Goal: Information Seeking & Learning: Learn about a topic

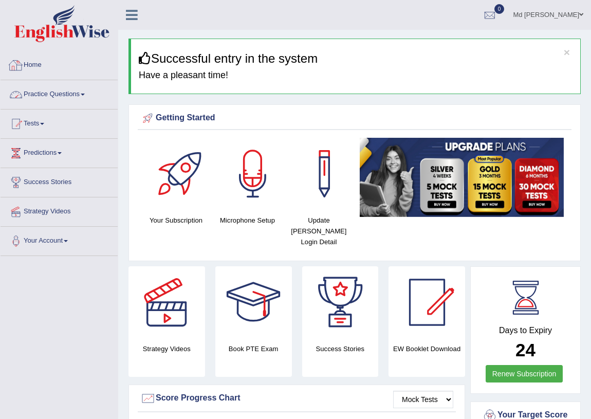
click at [63, 96] on link "Practice Questions" at bounding box center [59, 93] width 117 height 26
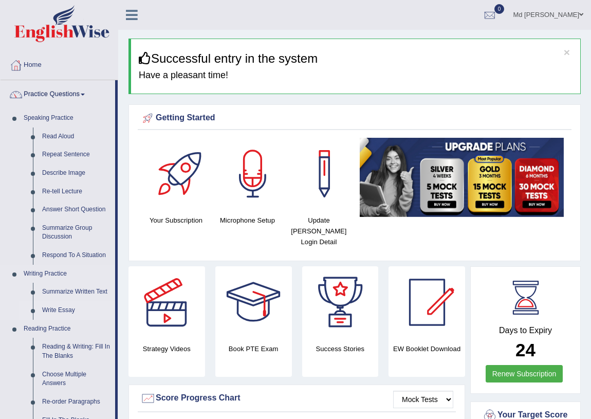
click at [66, 313] on link "Write Essay" at bounding box center [77, 310] width 78 height 19
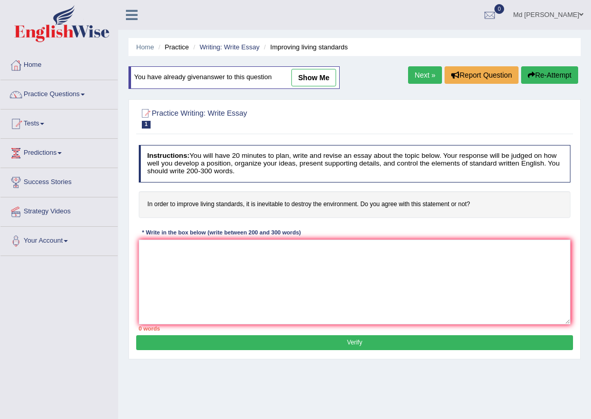
click at [313, 71] on link "show me" at bounding box center [314, 77] width 45 height 17
type textarea "The increasing influence of living standards on our lives has ignited numerous …"
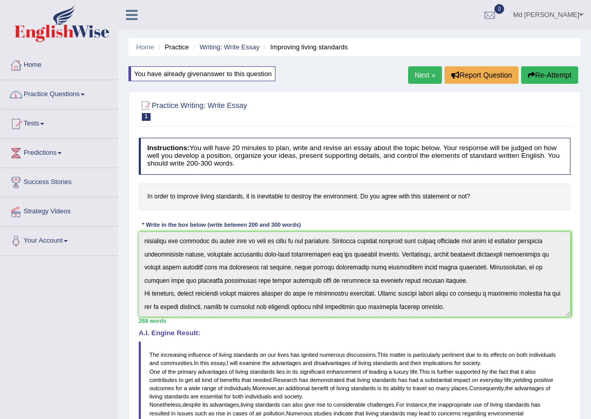
click at [46, 89] on link "Practice Questions" at bounding box center [59, 93] width 117 height 26
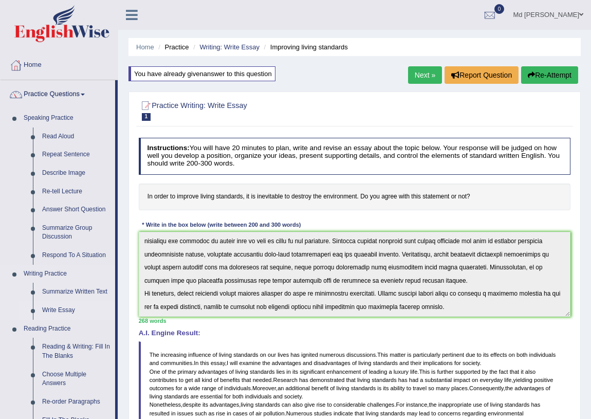
click at [44, 302] on link "Write Essay" at bounding box center [77, 310] width 78 height 19
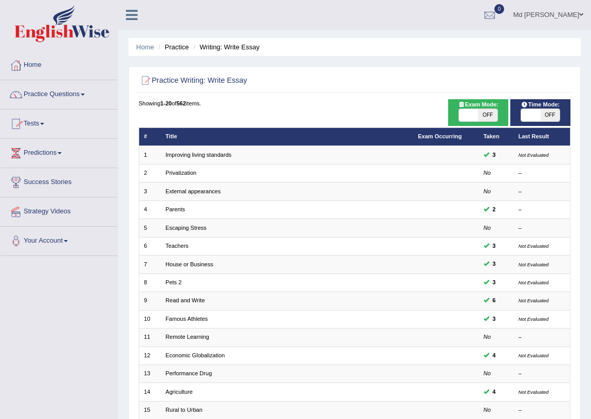
click at [66, 98] on link "Practice Questions" at bounding box center [59, 93] width 117 height 26
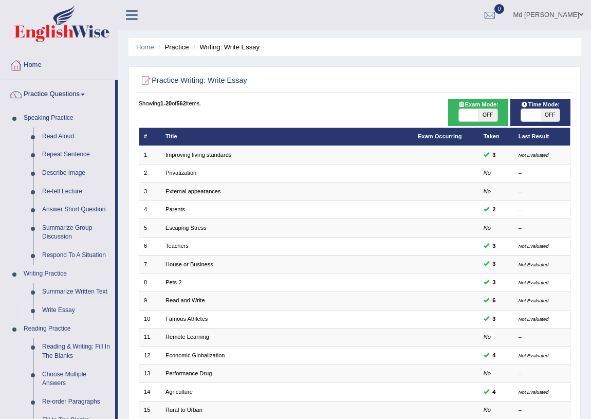
scroll to position [386, 0]
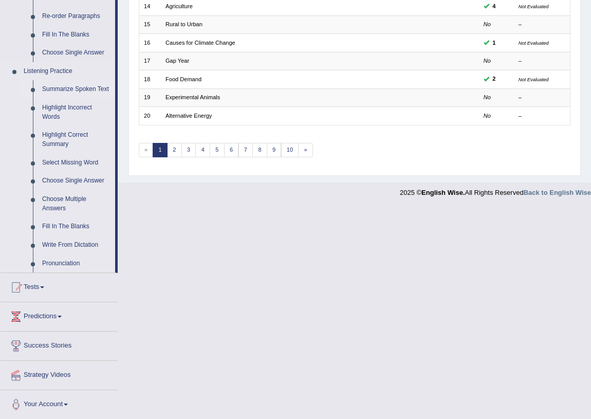
click at [67, 85] on link "Summarize Spoken Text" at bounding box center [77, 89] width 78 height 19
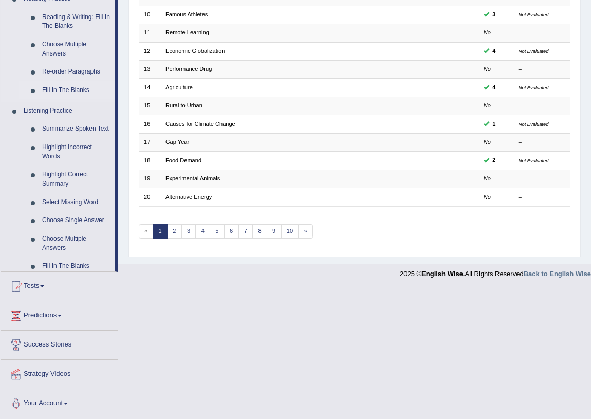
scroll to position [174, 0]
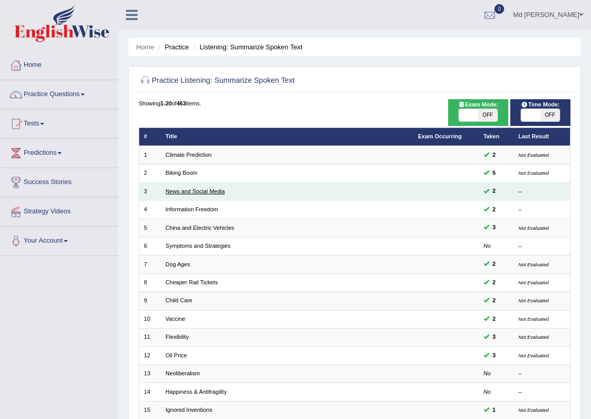
click at [188, 189] on link "News and Social Media" at bounding box center [195, 191] width 59 height 6
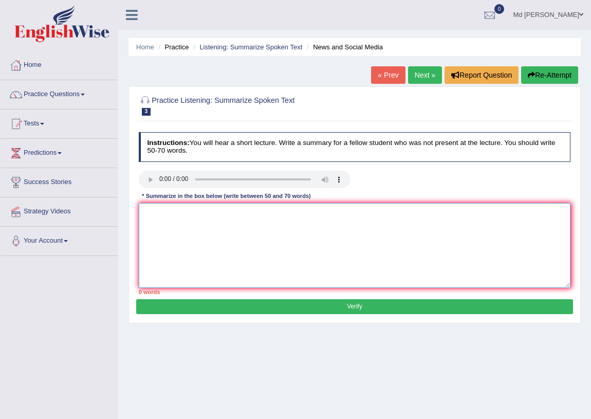
click at [189, 226] on textarea at bounding box center [355, 245] width 432 height 85
click at [260, 212] on textarea "The speaker provides information about degital news and media" at bounding box center [355, 245] width 432 height 85
click at [342, 211] on textarea "The speaker provides information about digital news and media" at bounding box center [355, 245] width 432 height 85
click at [342, 213] on textarea "The speaker provides information about digital news and media. Initially, anyon…" at bounding box center [355, 245] width 432 height 85
click at [221, 230] on textarea "The speaker provides information about digital news and media. Initially, nowad…" at bounding box center [355, 245] width 432 height 85
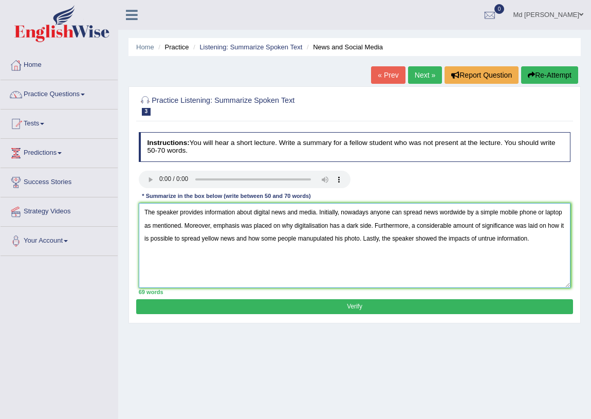
type textarea "The speaker provides information about digital news and media. Initially, nowad…"
click at [217, 306] on button "Verify" at bounding box center [354, 306] width 437 height 15
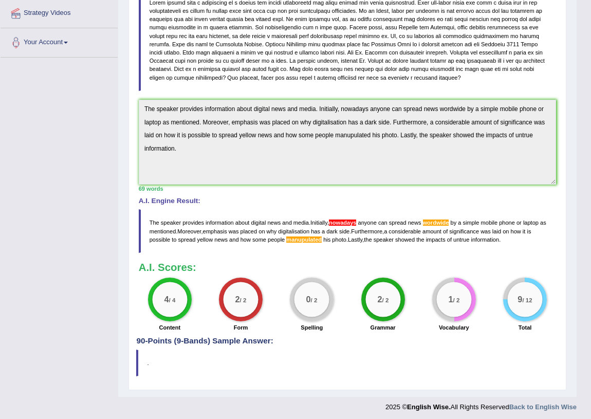
scroll to position [202, 0]
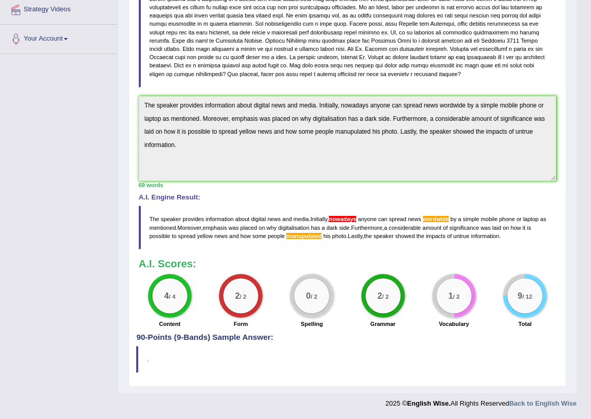
click at [106, 67] on div "Toggle navigation Home Practice Questions Speaking Practice Read Aloud Repeat S…" at bounding box center [288, 106] width 577 height 616
click at [384, 183] on div "69 words" at bounding box center [348, 185] width 418 height 8
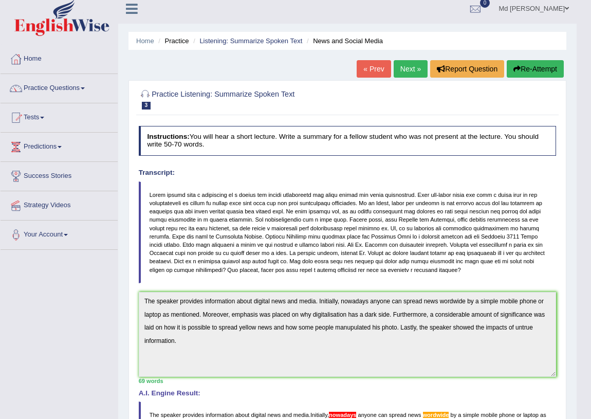
scroll to position [0, 0]
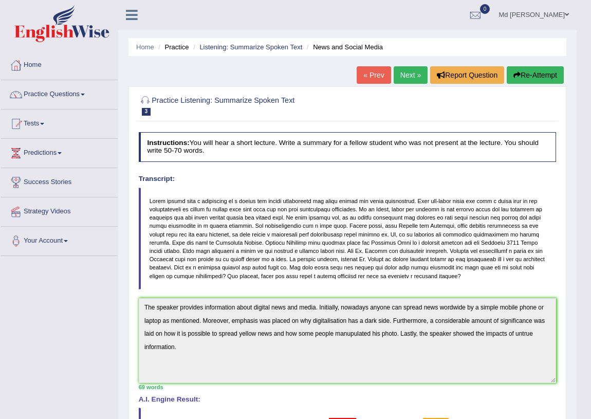
click at [524, 77] on button "Re-Attempt" at bounding box center [535, 74] width 57 height 17
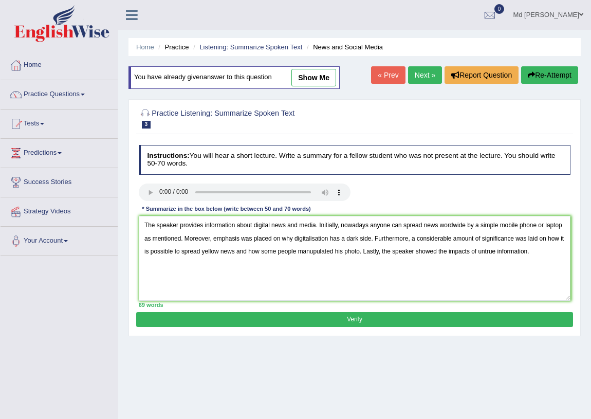
drag, startPoint x: 366, startPoint y: 226, endPoint x: 371, endPoint y: 224, distance: 5.9
click at [370, 225] on textarea "The speaker provides information about digital news and media. Initially, nowad…" at bounding box center [355, 258] width 432 height 85
click at [373, 224] on textarea "The speaker provides information about digital news and media. Initially, nowad…" at bounding box center [355, 258] width 432 height 85
click at [370, 224] on textarea "The speaker provides information about digital news and media. Initially, nowad…" at bounding box center [355, 258] width 432 height 85
click at [421, 226] on textarea "The speaker provides information about digital news and media. Initially, anyon…" at bounding box center [355, 258] width 432 height 85
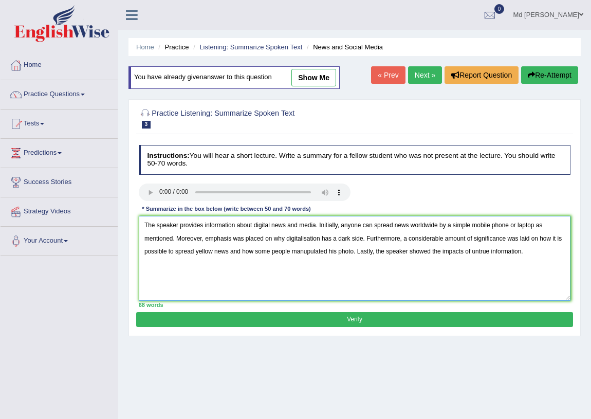
click at [327, 250] on textarea "The speaker provides information about digital news and media. Initially, anyon…" at bounding box center [355, 258] width 432 height 85
paste textarea "manipulate"
type textarea "The speaker provides information about digital news and media. Initially, anyon…"
click at [324, 326] on button "Verify" at bounding box center [354, 319] width 437 height 15
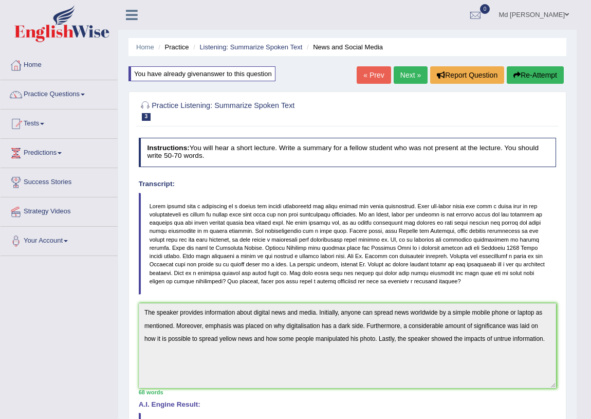
click at [405, 69] on link "Next »" at bounding box center [411, 74] width 34 height 17
